Goal: Transaction & Acquisition: Purchase product/service

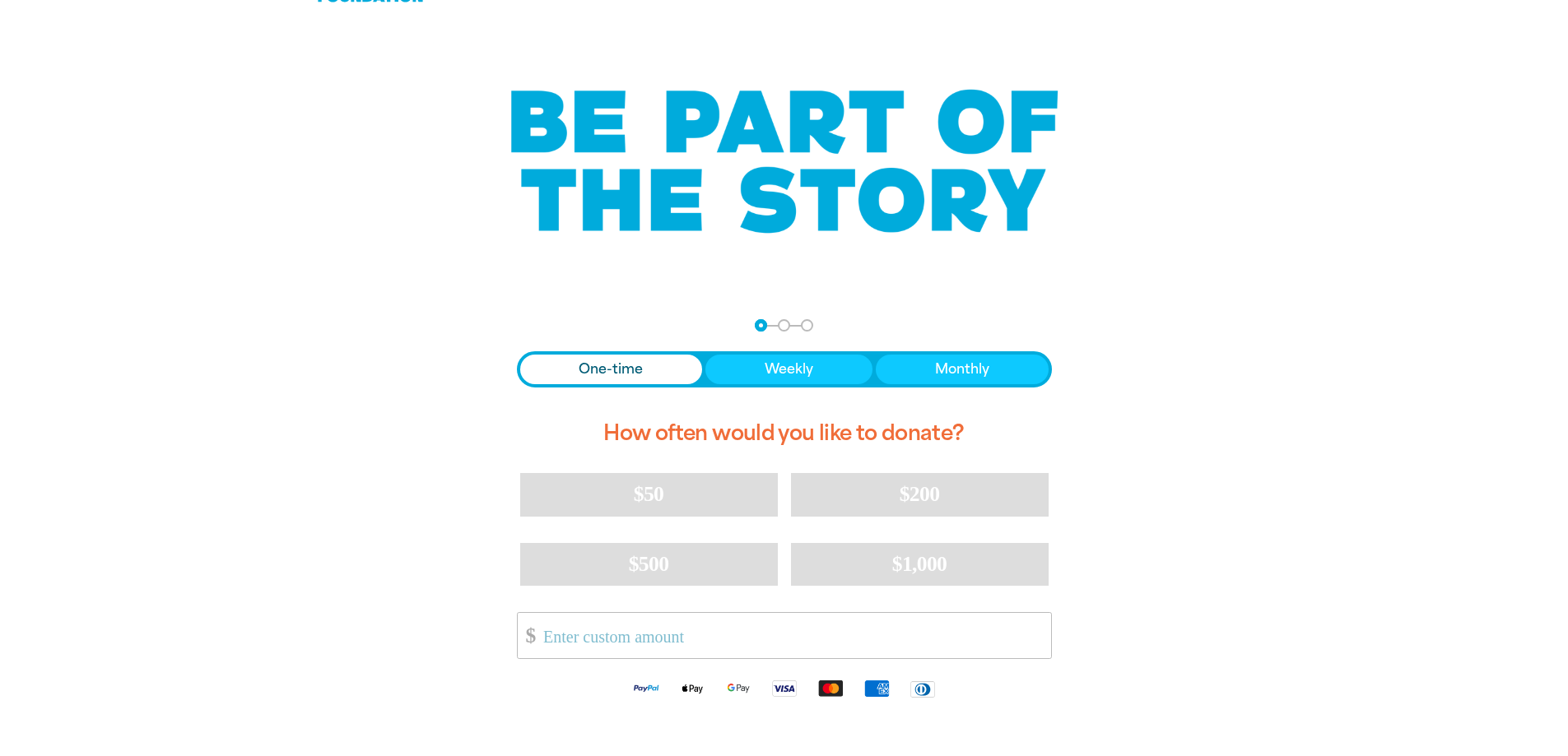
scroll to position [83, 0]
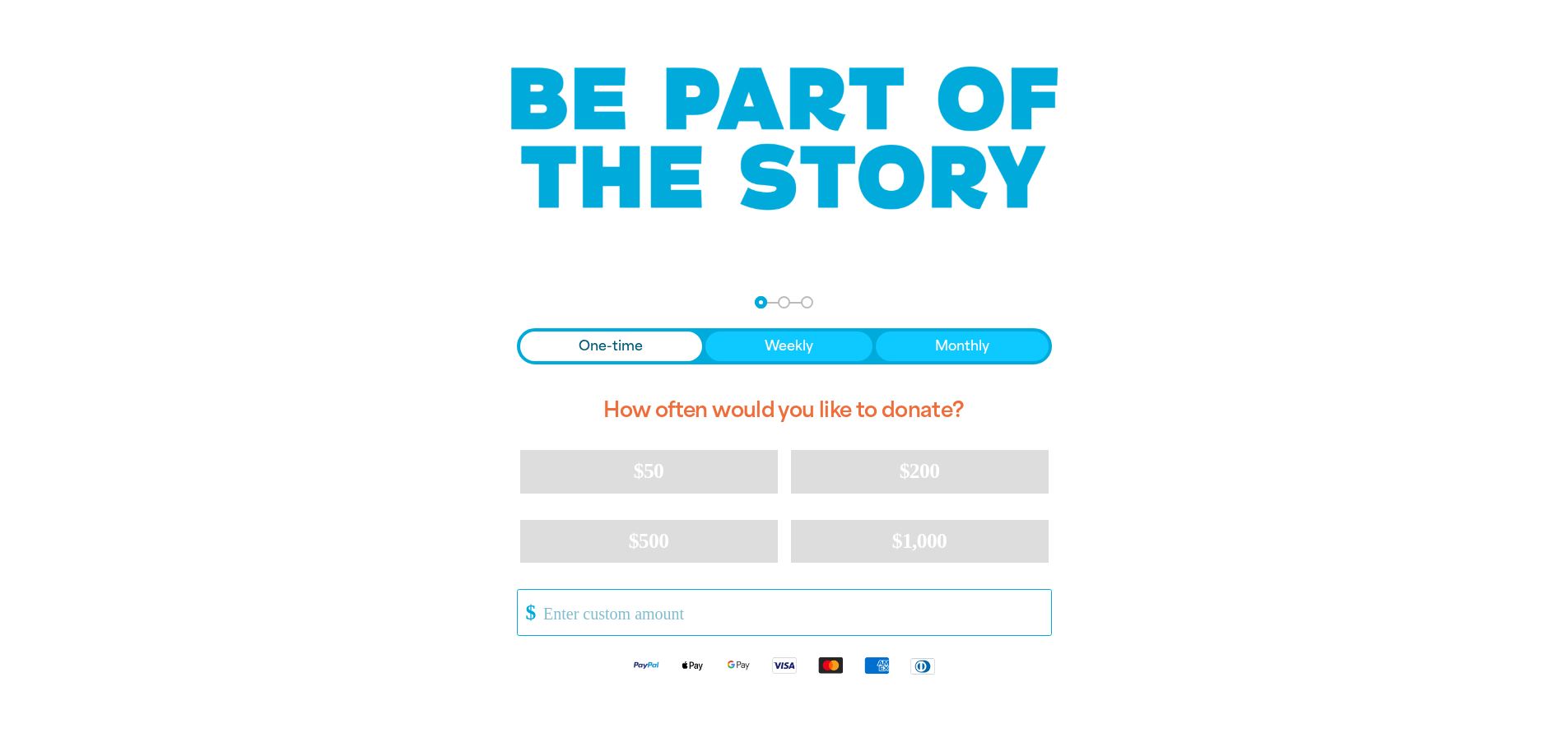
click at [550, 635] on input "Other Amount" at bounding box center [791, 612] width 519 height 45
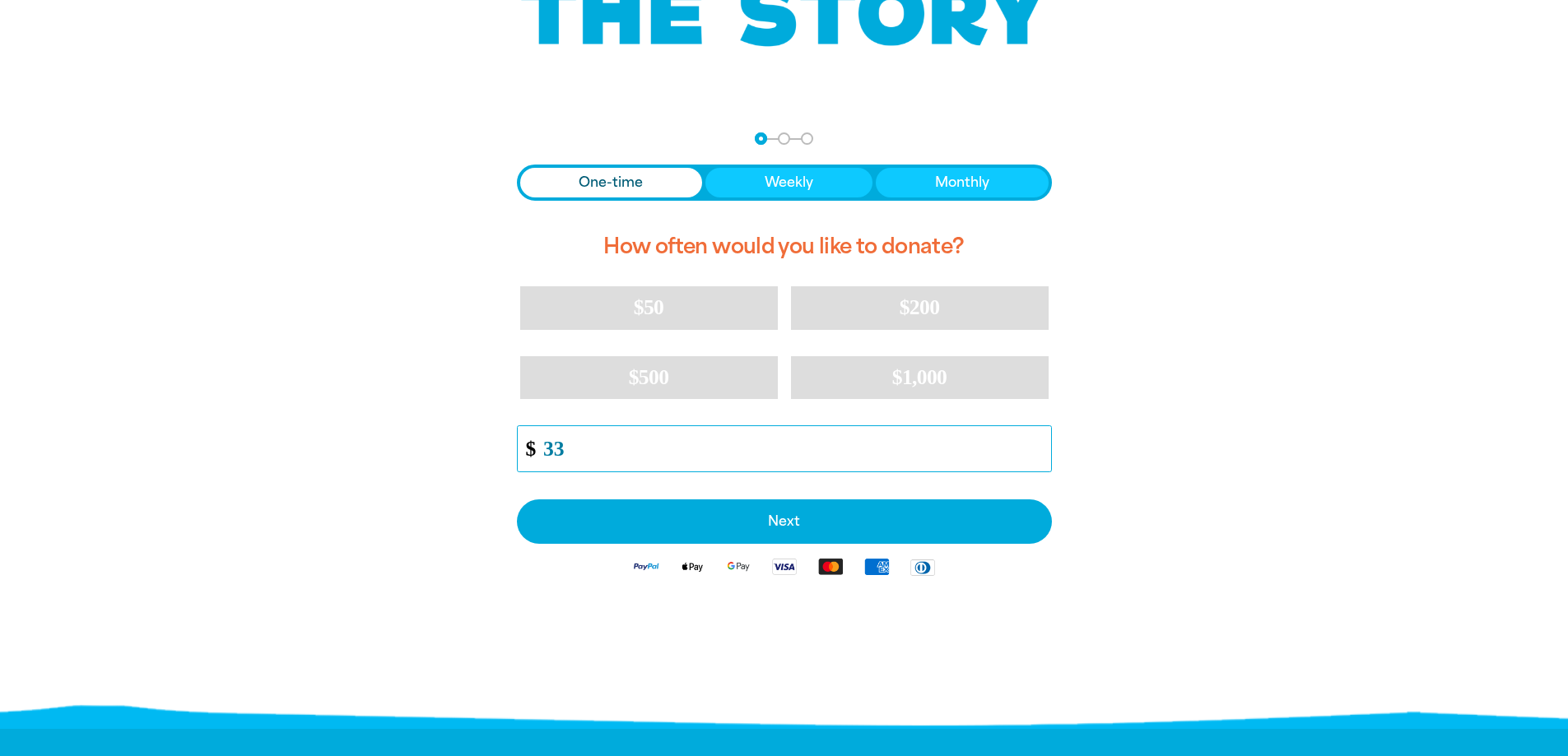
scroll to position [247, 0]
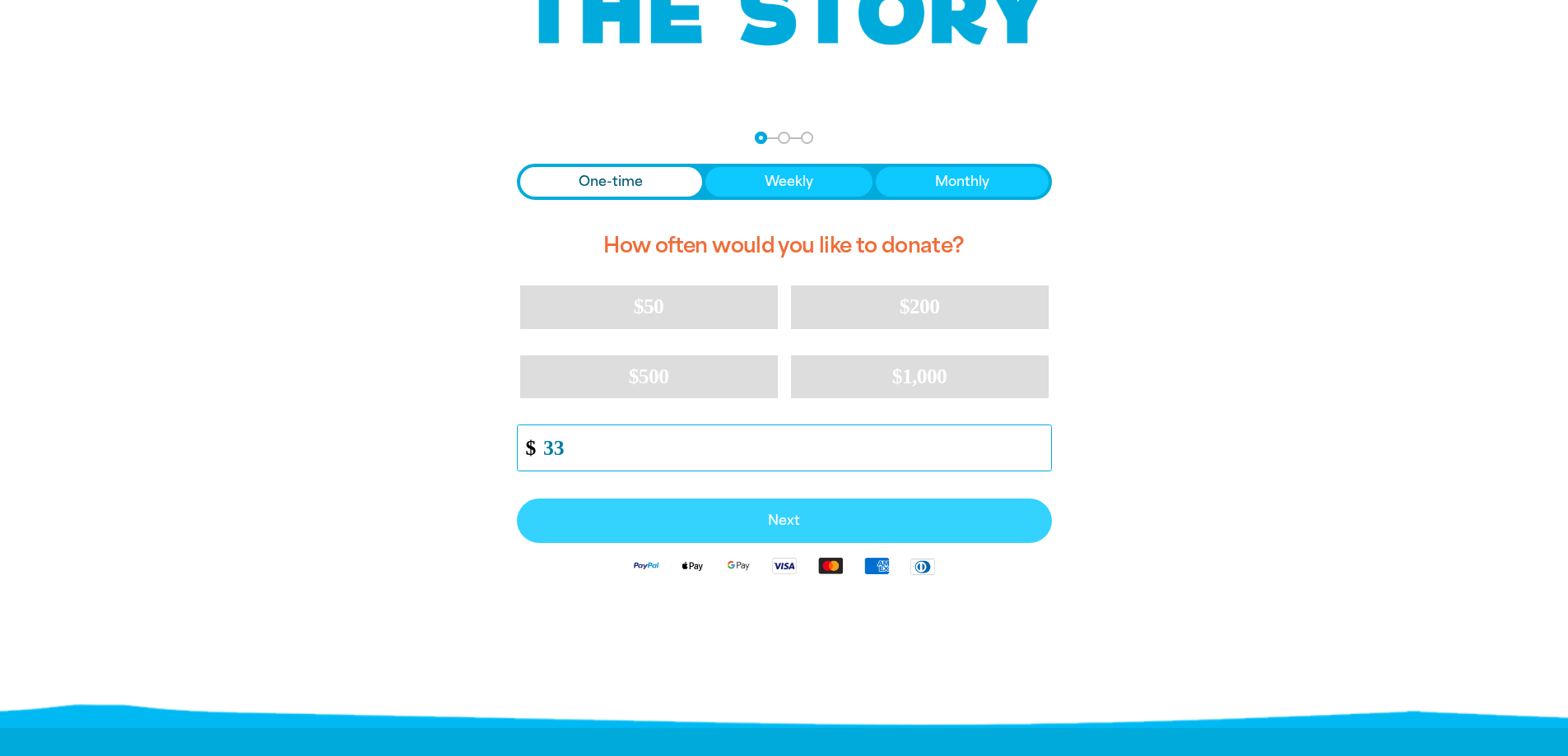
type input "33"
click at [755, 537] on button "Next" at bounding box center [784, 521] width 535 height 45
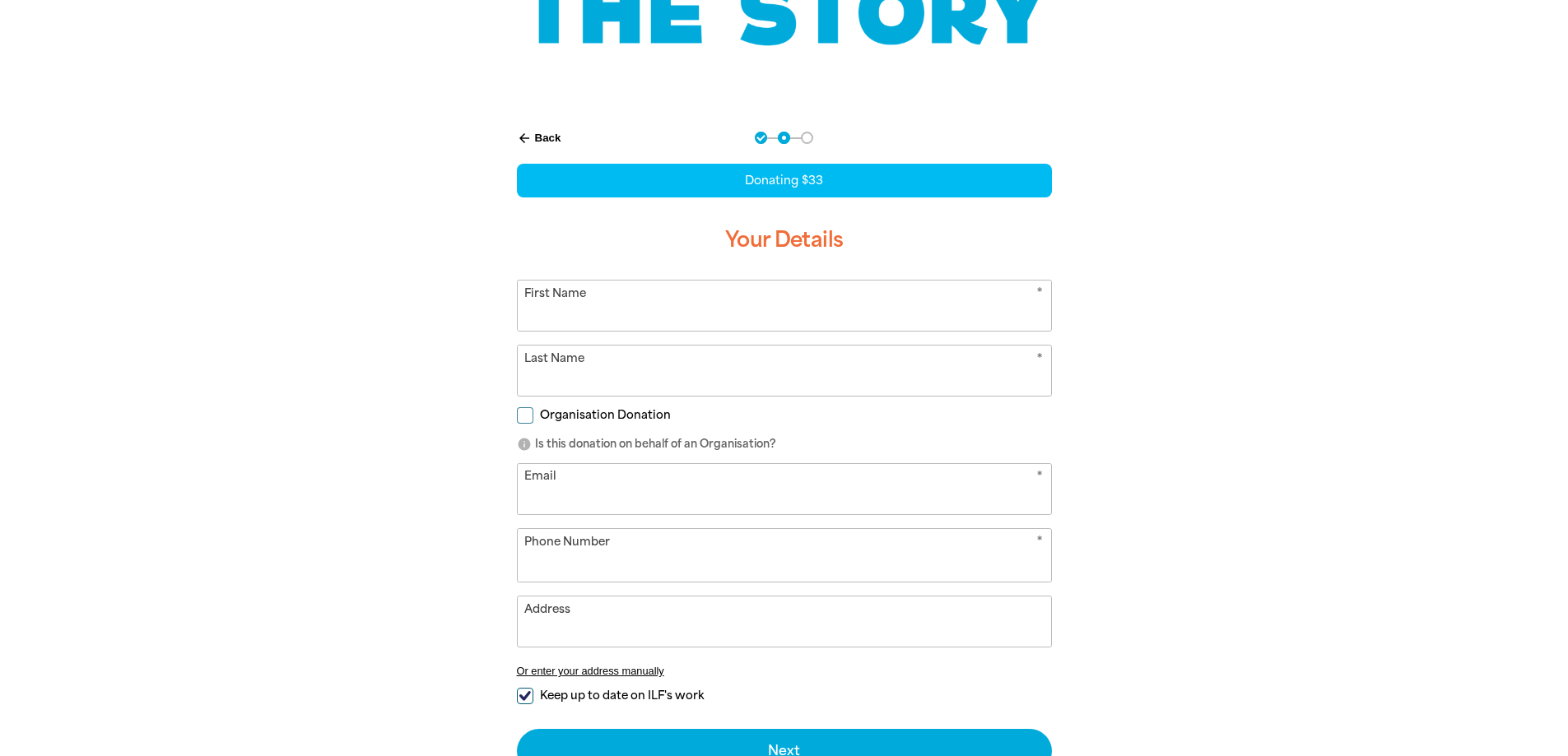
select select "AU"
click at [618, 321] on input "First Name" at bounding box center [784, 305] width 534 height 50
type input "Nat"
type input "[PERSON_NAME]"
type input "[EMAIL_ADDRESS][DOMAIN_NAME]"
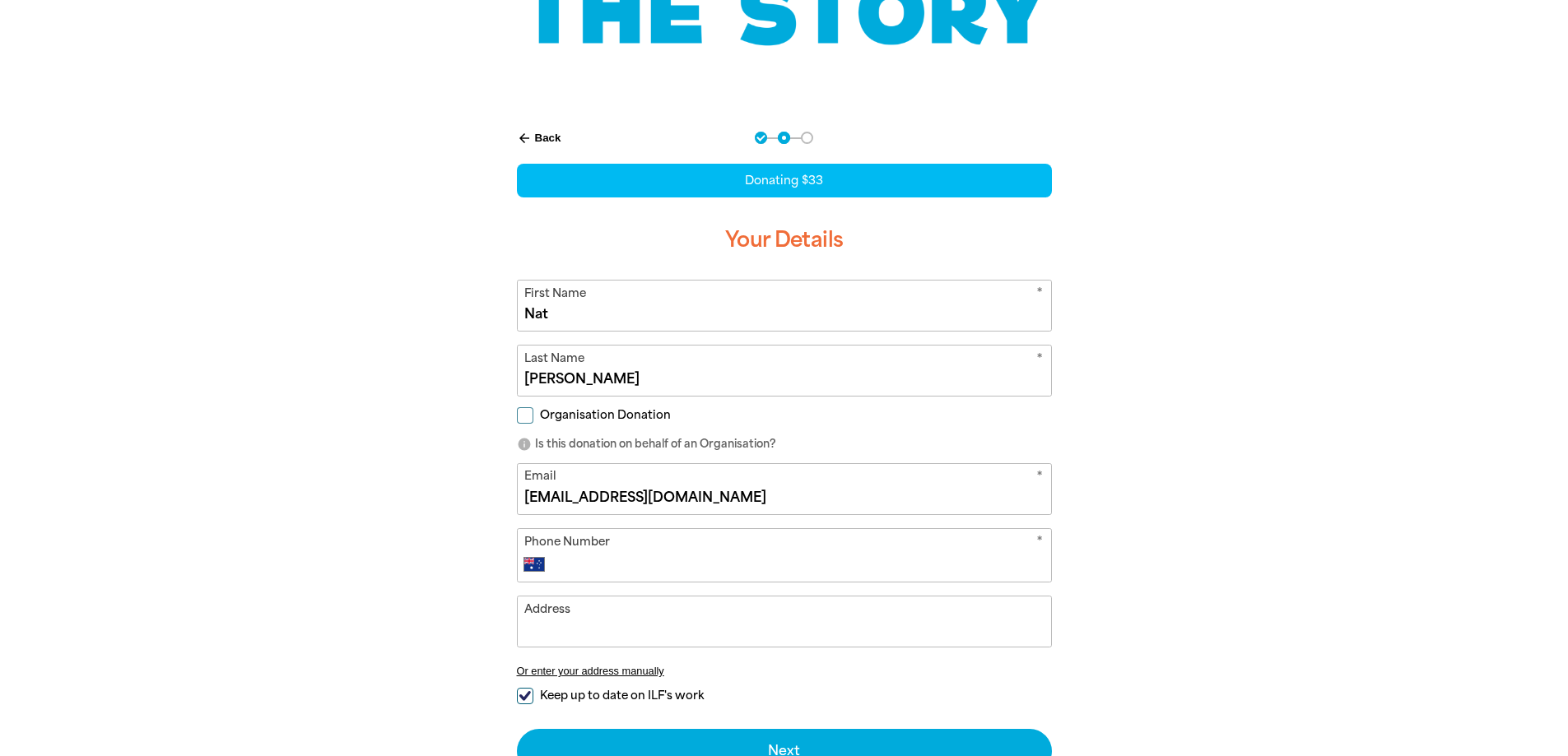
type input "0437 698 899"
type input "27/91-97 Dornoch Tce"
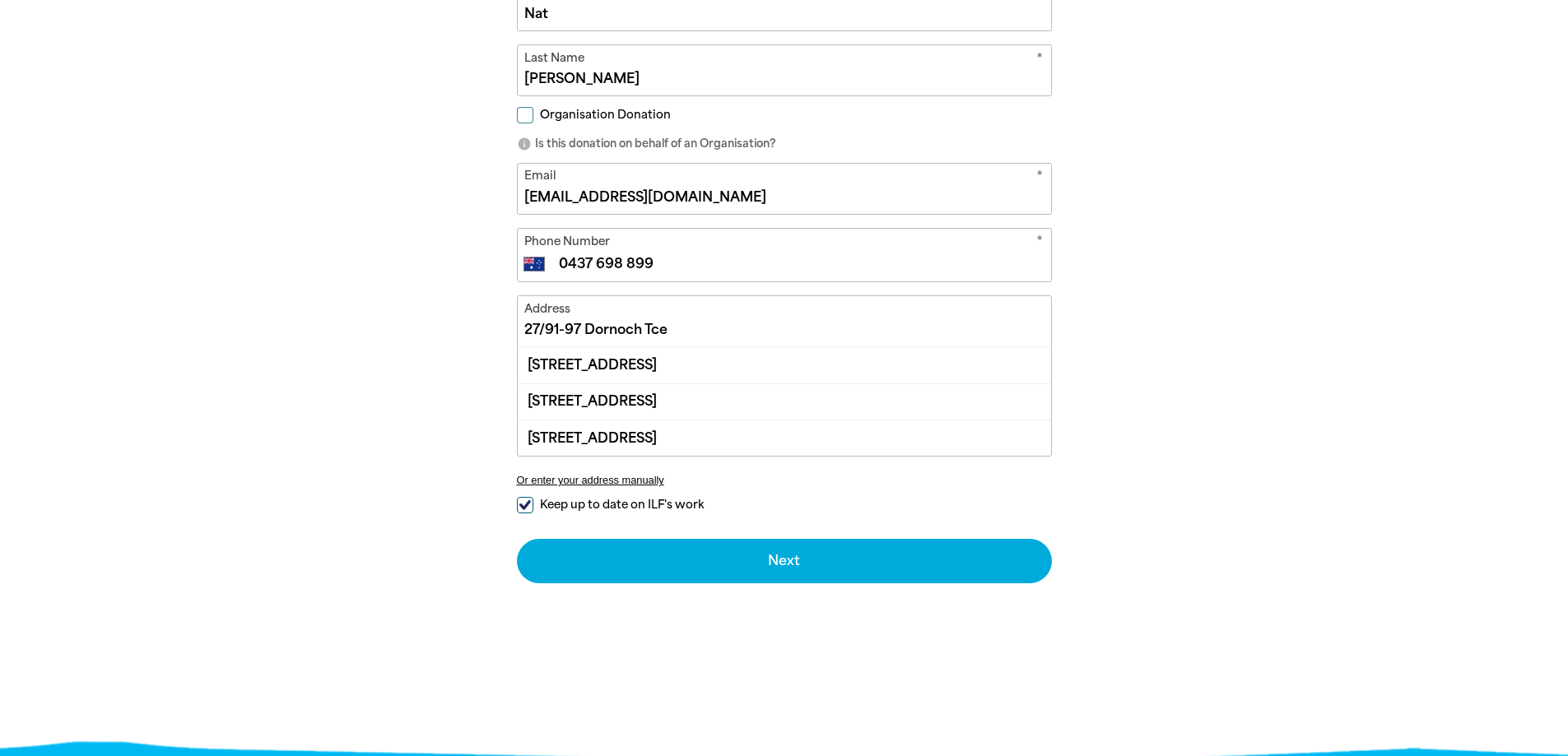
scroll to position [576, 0]
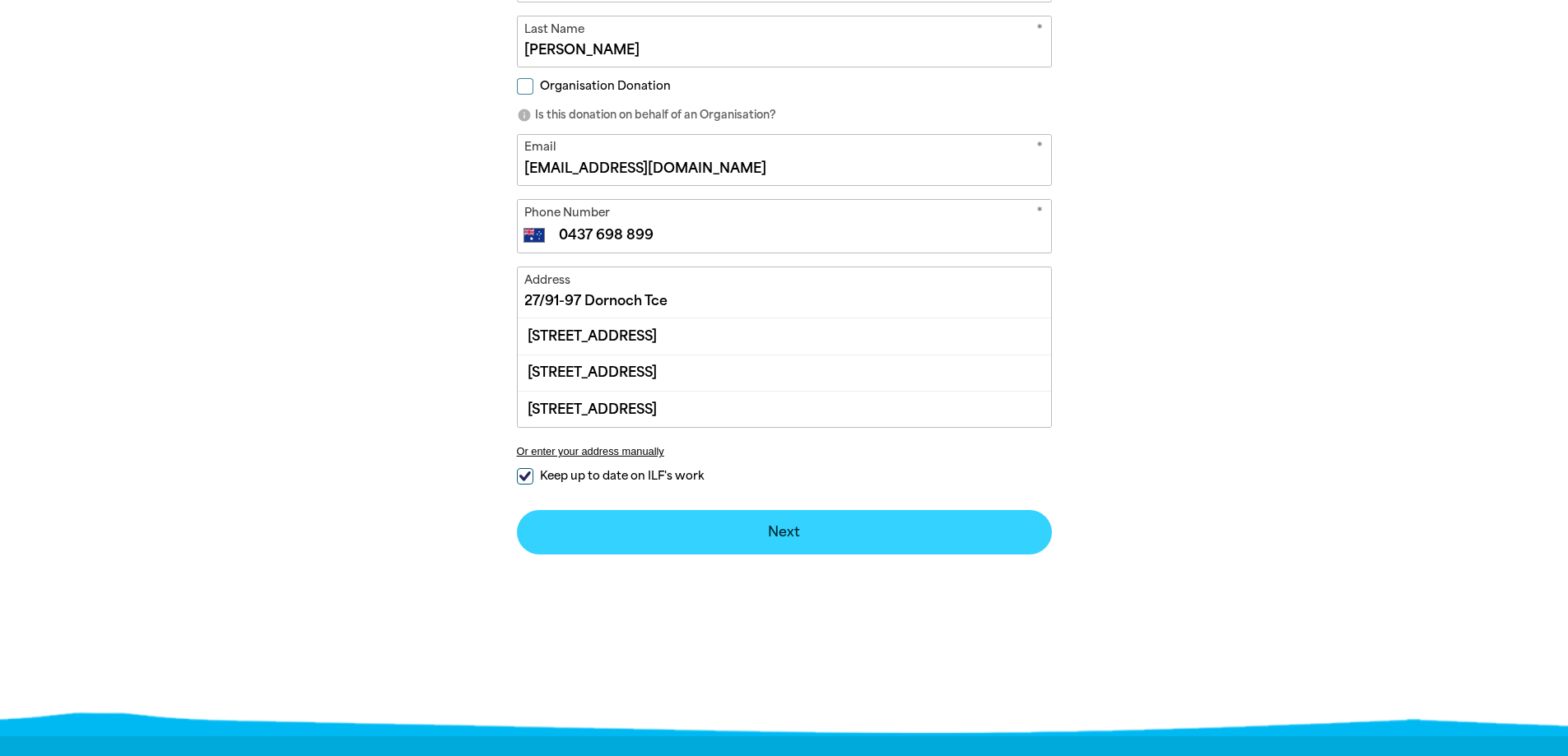
click at [778, 555] on button "Next chevron_right" at bounding box center [784, 533] width 535 height 45
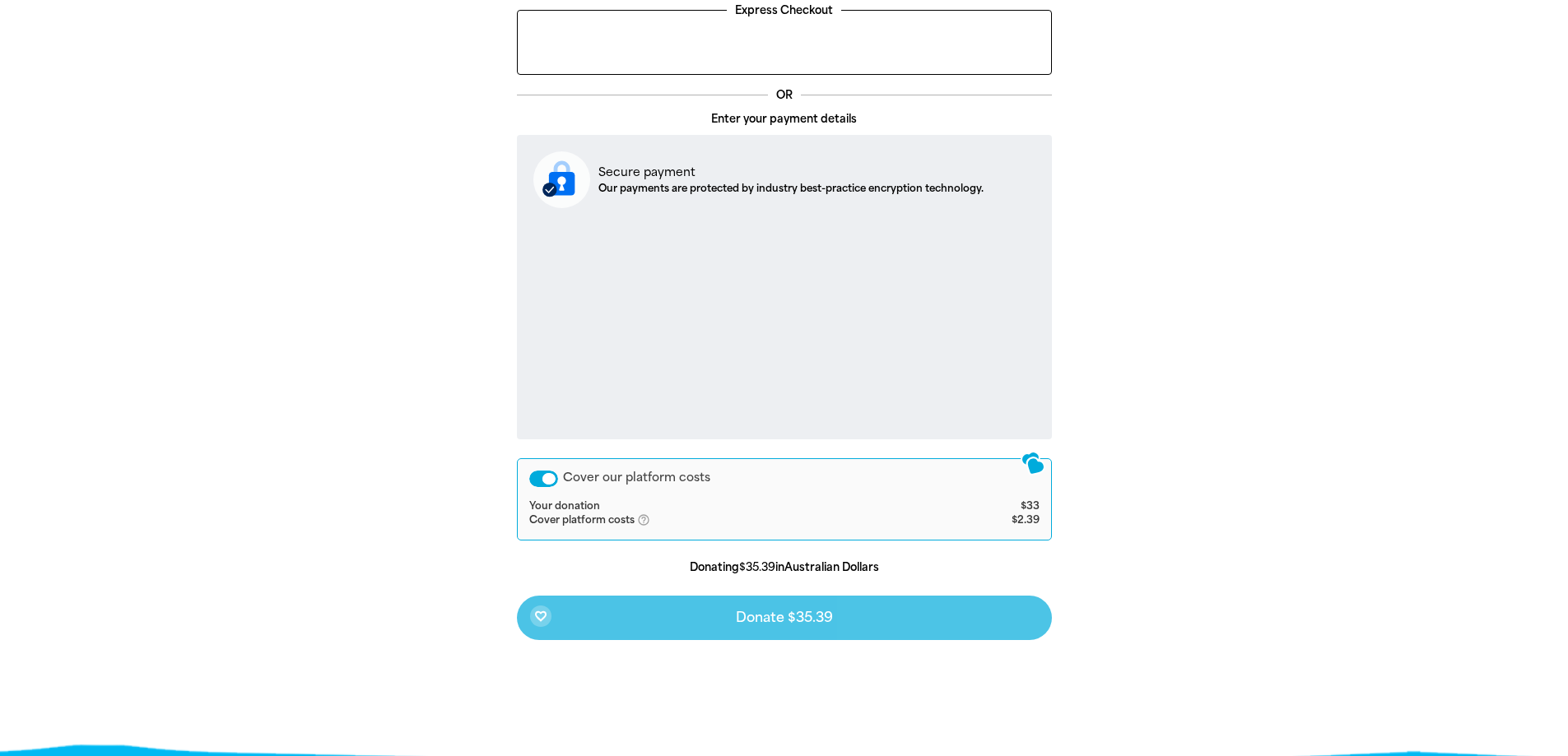
scroll to position [501, 0]
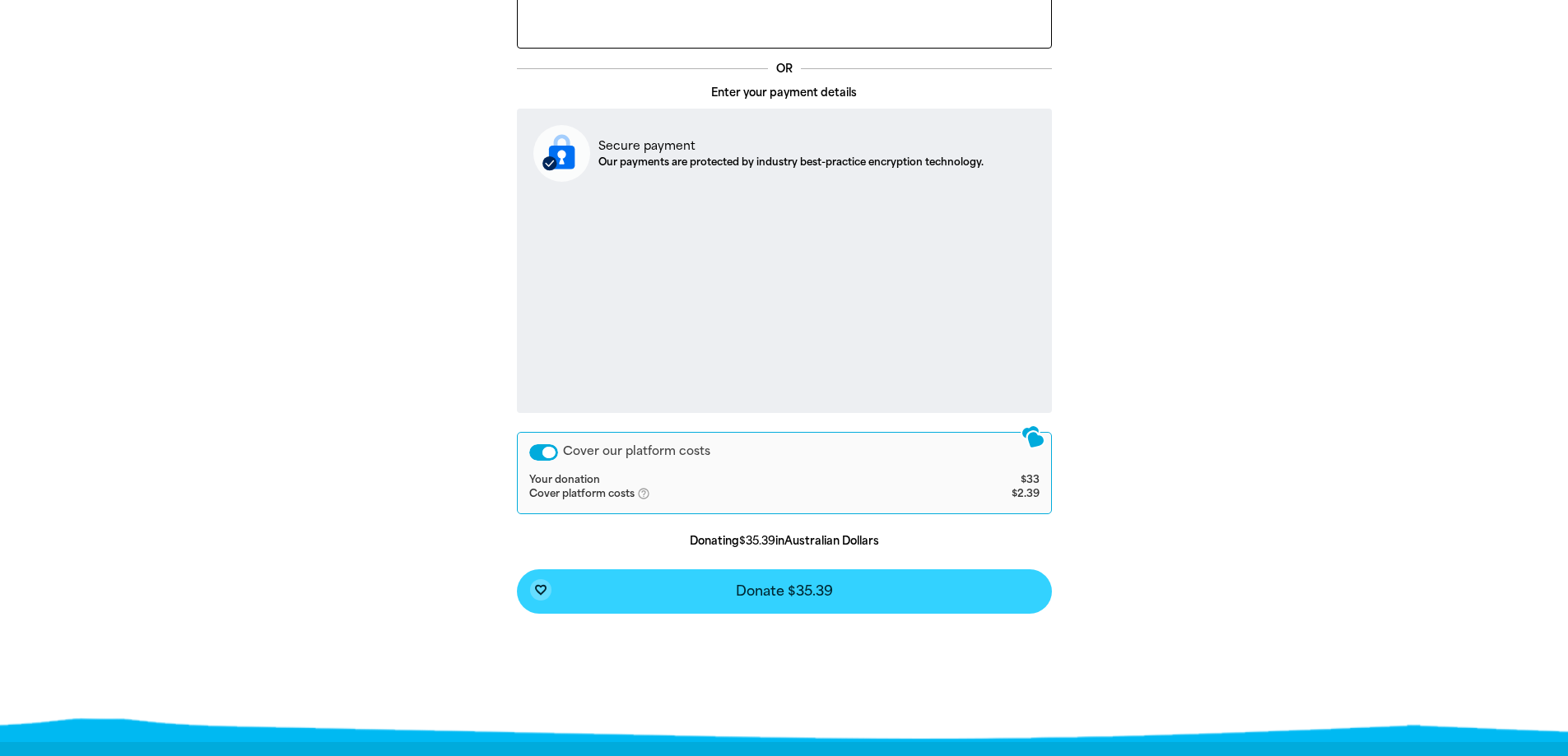
click at [770, 598] on span "Donate $35.39" at bounding box center [784, 591] width 97 height 13
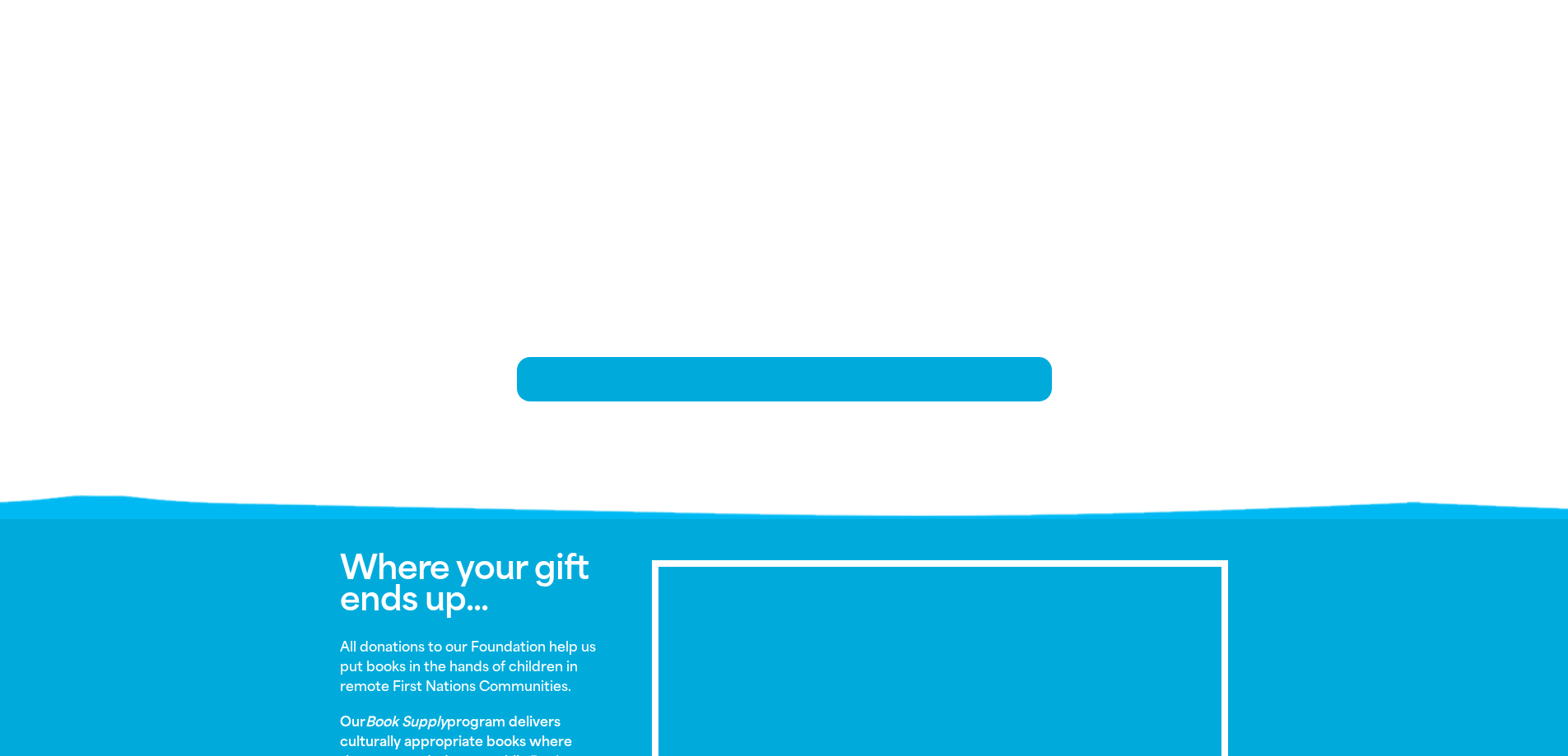
scroll to position [336, 0]
